Goal: Transaction & Acquisition: Subscribe to service/newsletter

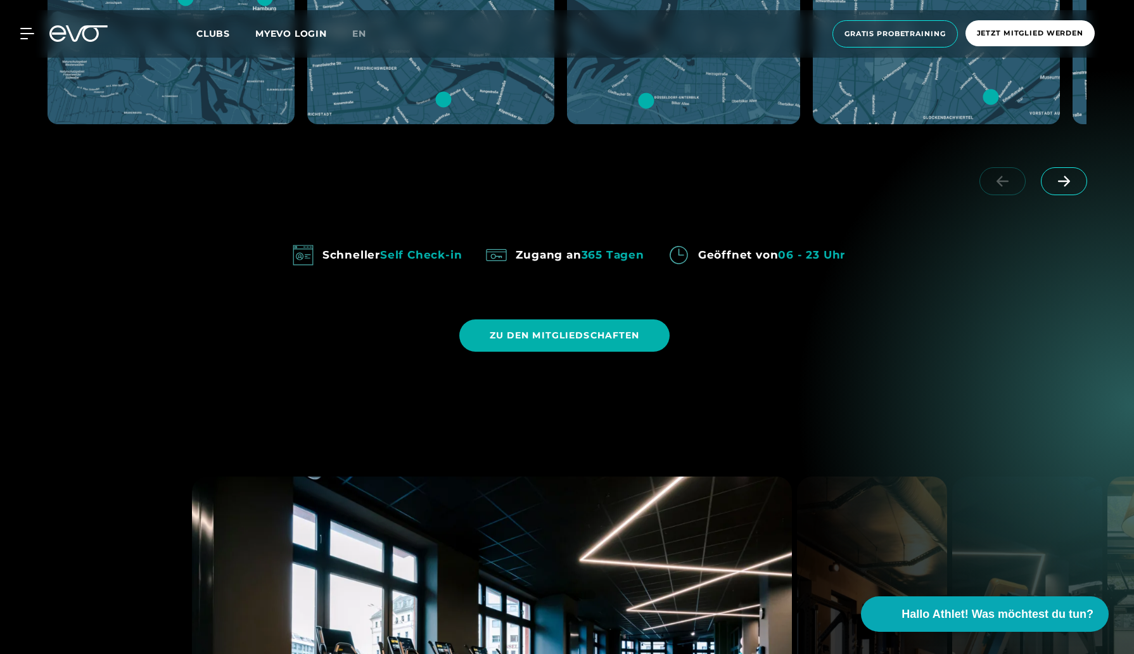
scroll to position [1207, 0]
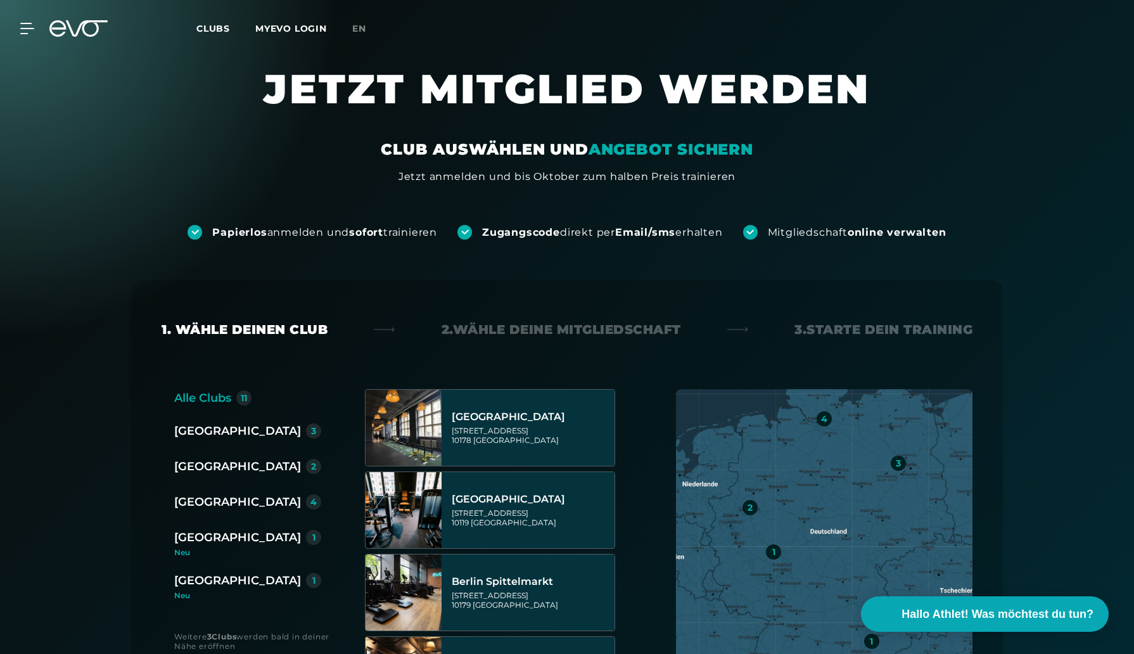
click at [61, 26] on icon at bounding box center [78, 28] width 58 height 16
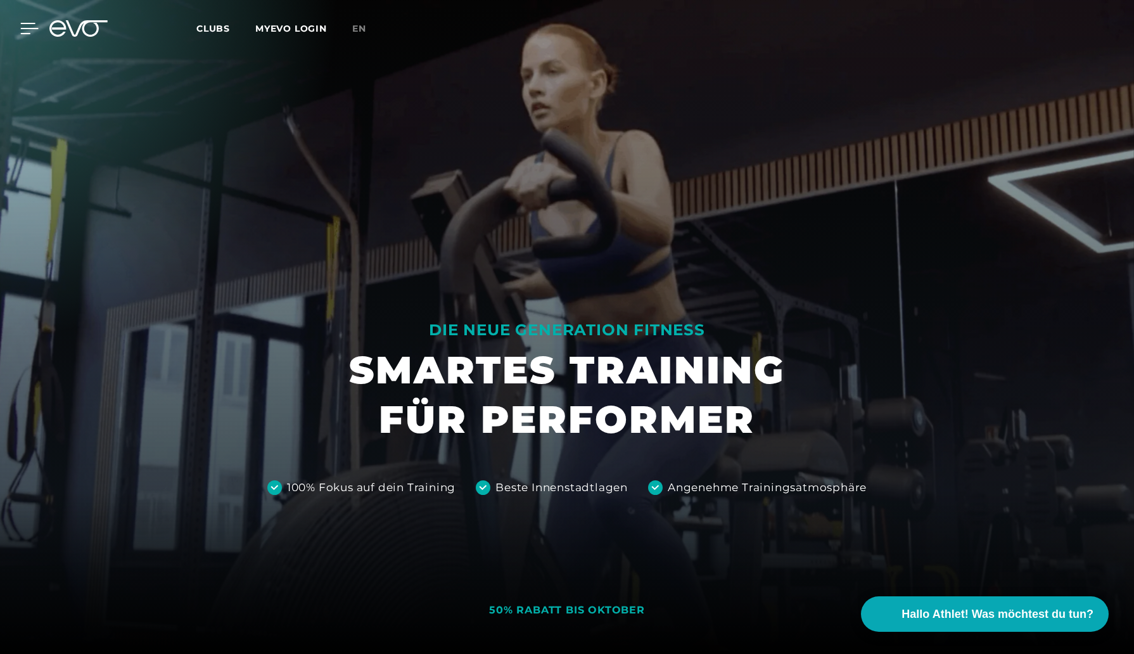
click at [29, 30] on icon at bounding box center [29, 28] width 18 height 11
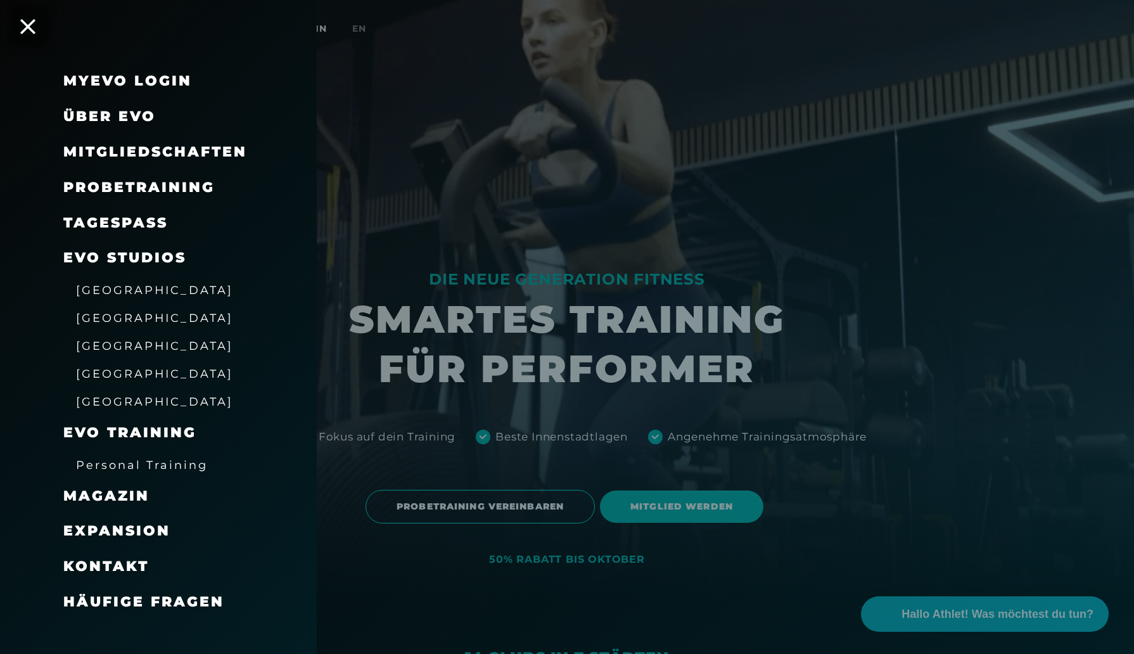
scroll to position [328, 0]
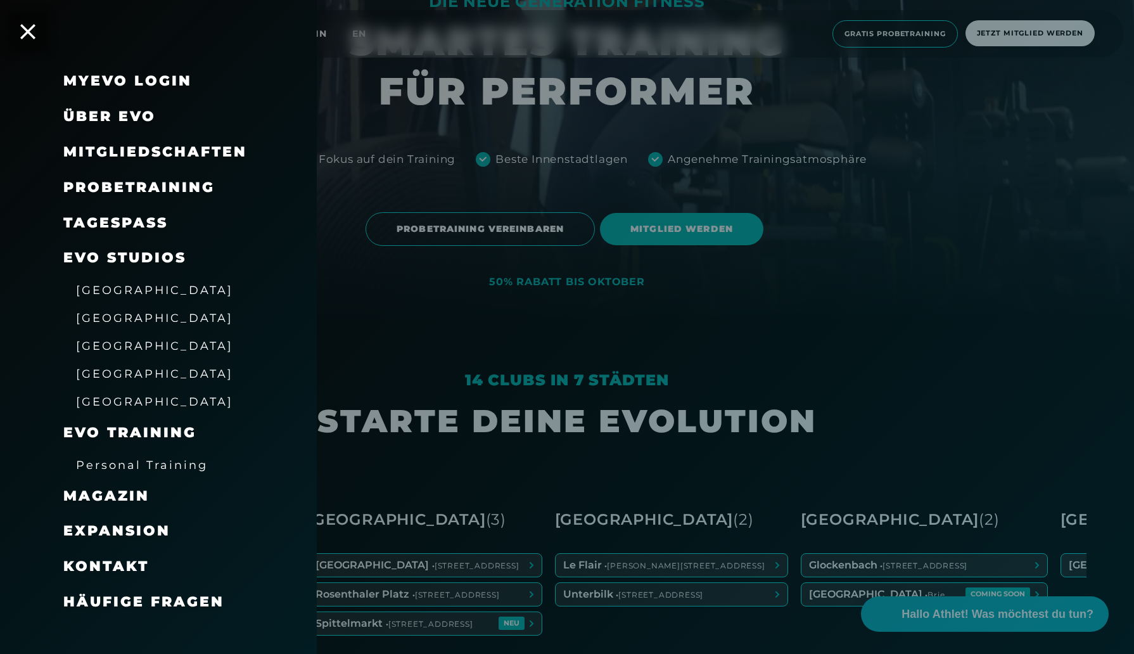
click at [540, 460] on div at bounding box center [567, 327] width 1134 height 654
